Goal: Find specific page/section: Find specific page/section

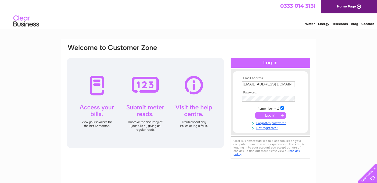
click at [275, 113] on input "submit" at bounding box center [271, 114] width 32 height 7
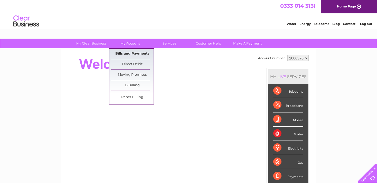
click at [129, 52] on link "Bills and Payments" at bounding box center [132, 54] width 42 height 10
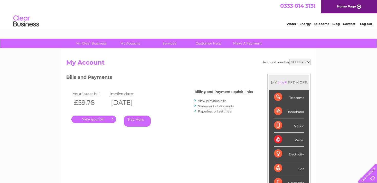
click at [109, 120] on link "." at bounding box center [93, 118] width 45 height 7
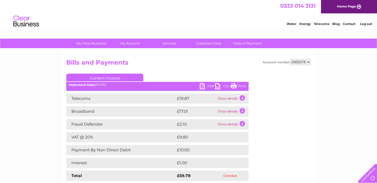
click at [231, 97] on td "Show details" at bounding box center [233, 98] width 32 height 10
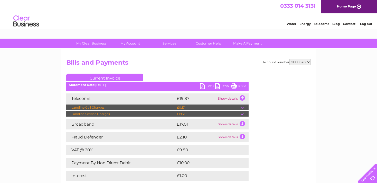
click at [231, 97] on td "Show details" at bounding box center [233, 98] width 32 height 10
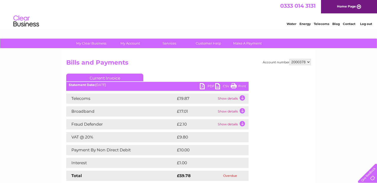
click at [203, 87] on link "PDF" at bounding box center [207, 86] width 15 height 7
